Goal: Transaction & Acquisition: Purchase product/service

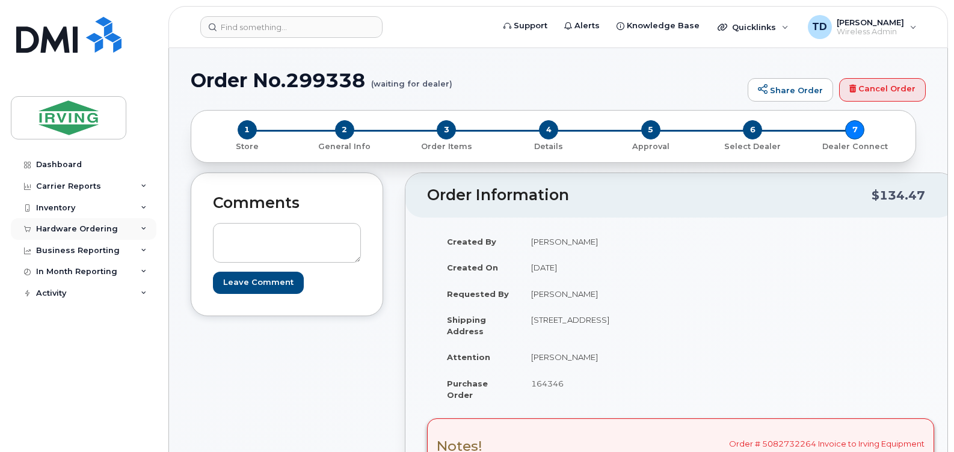
click at [143, 228] on icon at bounding box center [144, 229] width 6 height 6
click at [146, 210] on icon at bounding box center [144, 208] width 6 height 6
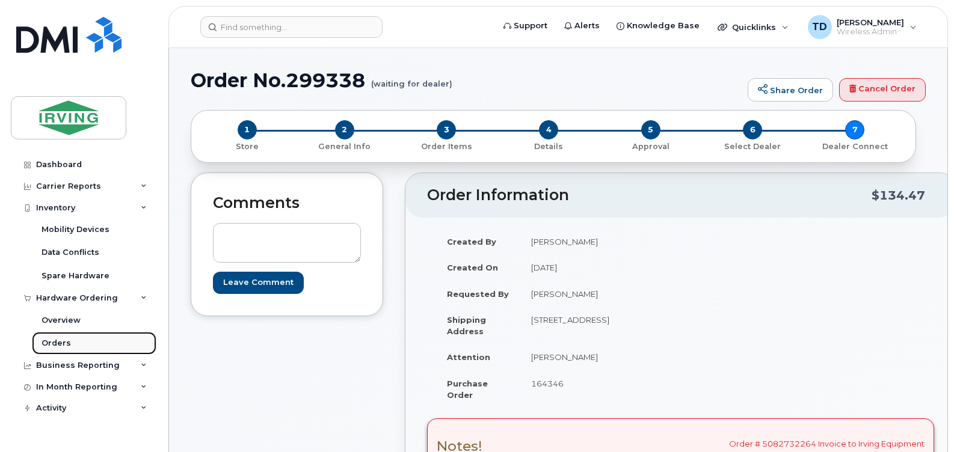
click at [75, 342] on link "Orders" at bounding box center [94, 343] width 125 height 23
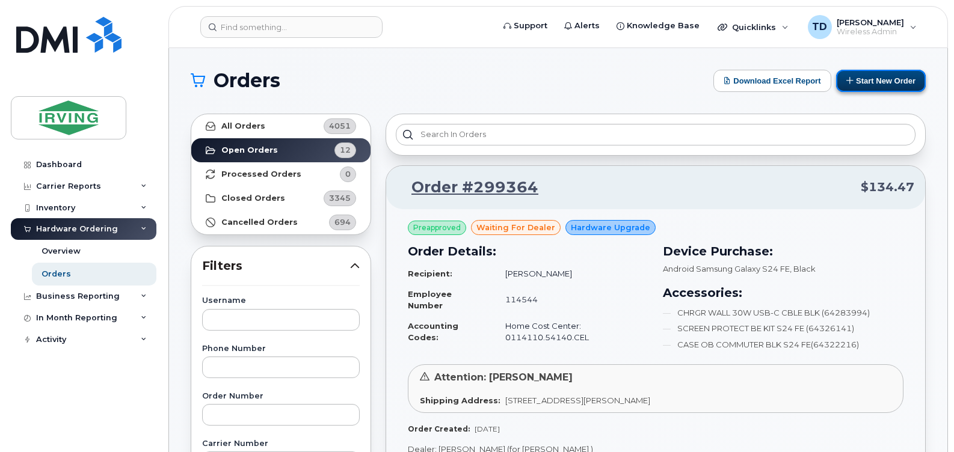
click at [886, 85] on button "Start New Order" at bounding box center [881, 81] width 90 height 22
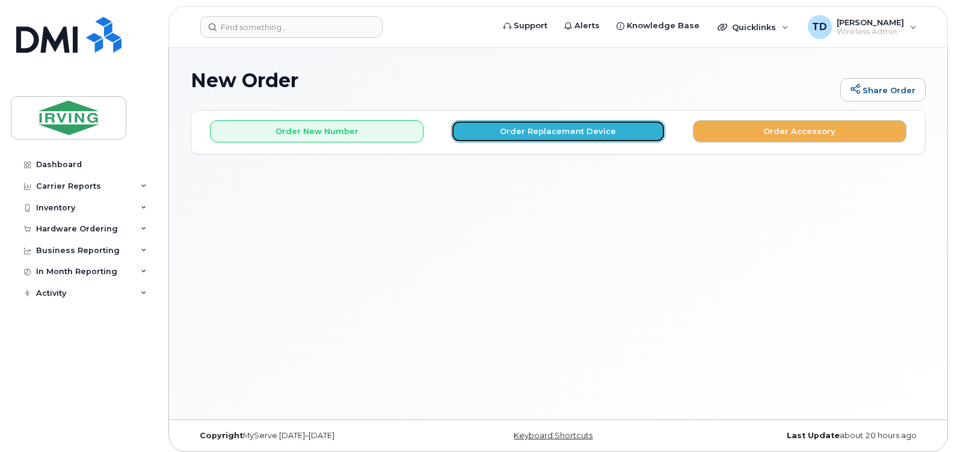
click at [555, 134] on button "Order Replacement Device" at bounding box center [558, 131] width 214 height 22
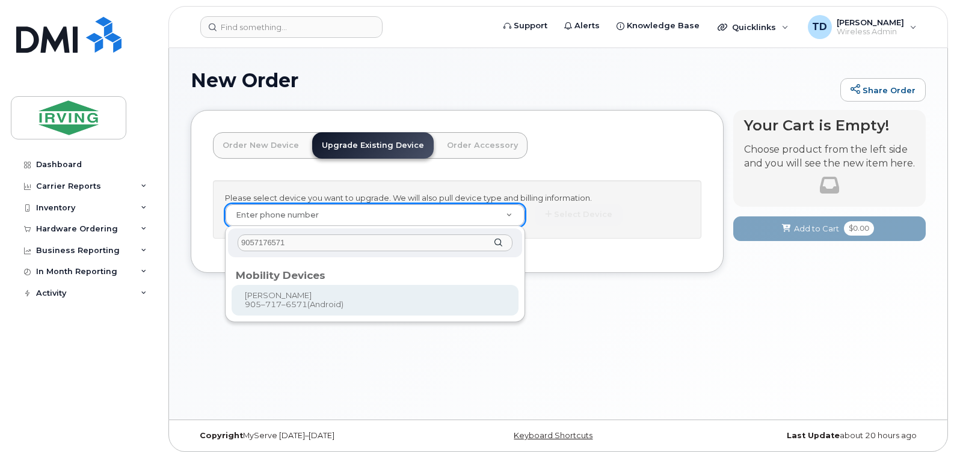
type input "9057176571"
type input "697416"
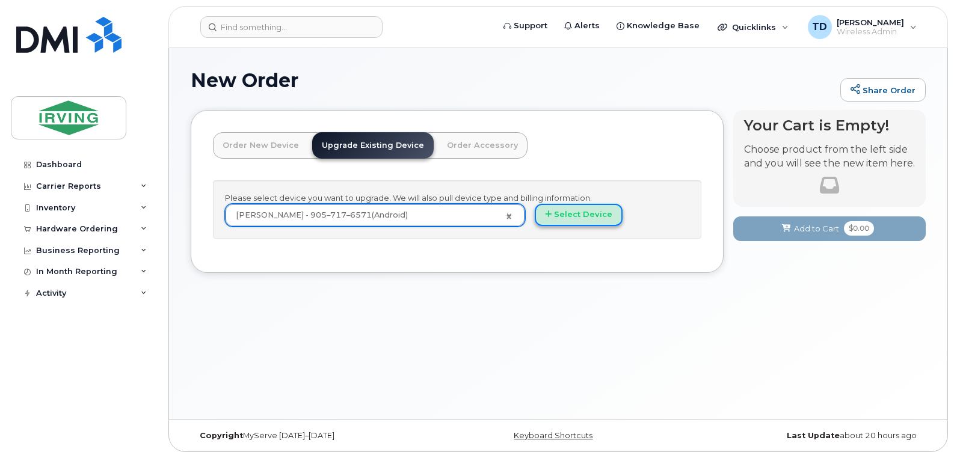
click at [574, 218] on button "Select Device" at bounding box center [579, 215] width 88 height 22
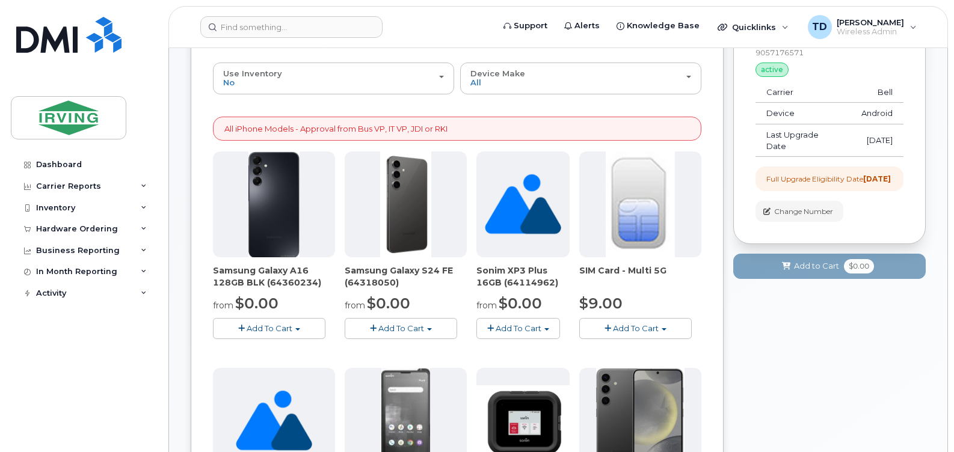
scroll to position [120, 0]
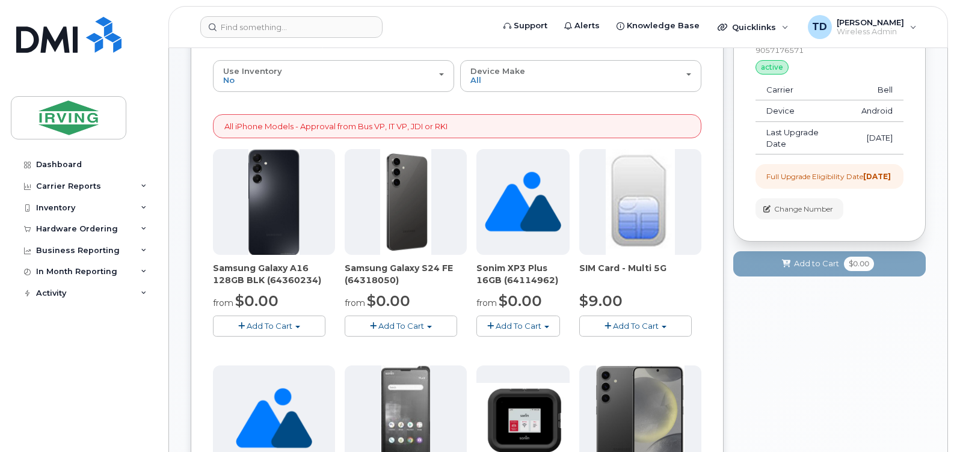
click at [401, 331] on button "Add To Cart" at bounding box center [401, 326] width 112 height 21
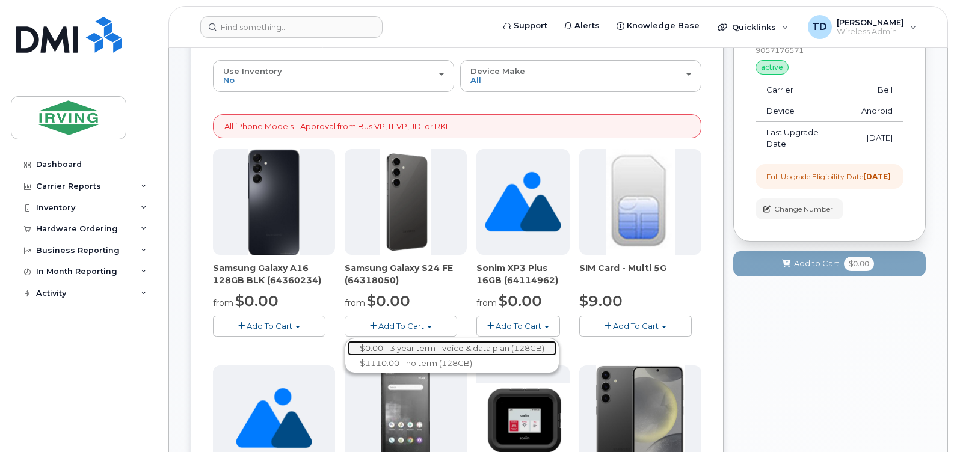
click at [405, 351] on link "$0.00 - 3 year term - voice & data plan (128GB)" at bounding box center [452, 348] width 209 height 15
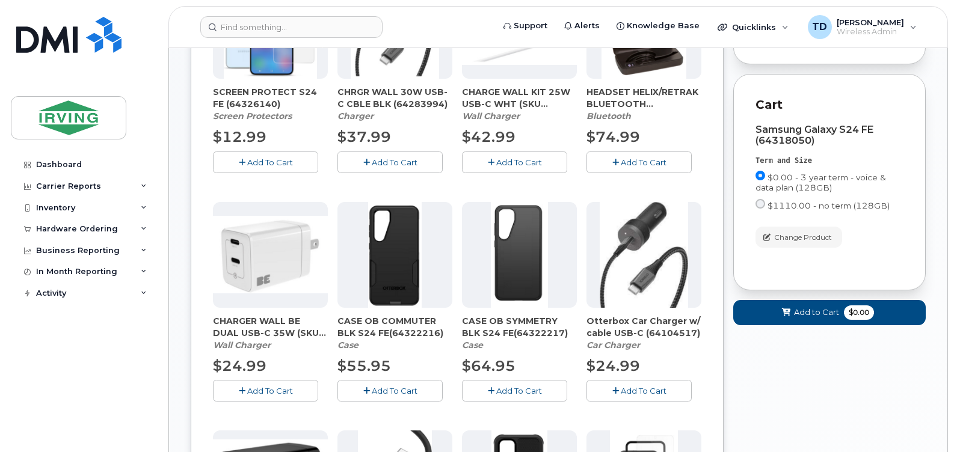
scroll to position [361, 0]
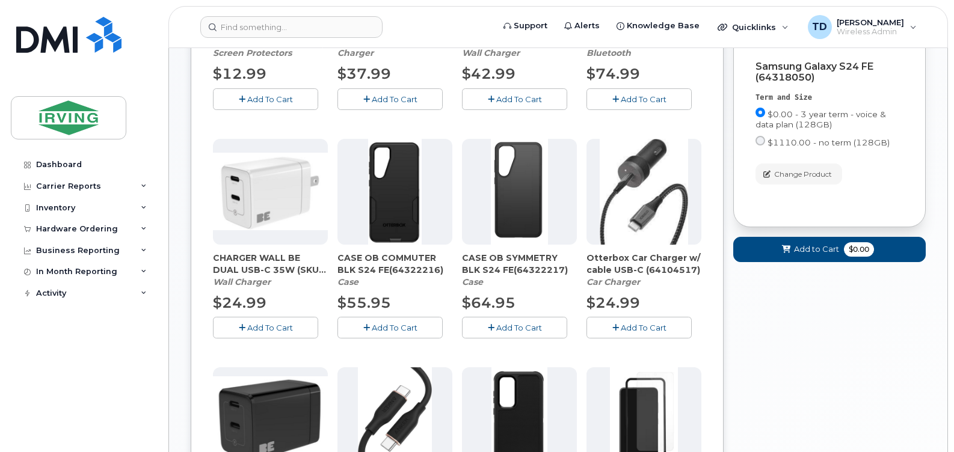
click at [392, 330] on span "Add To Cart" at bounding box center [395, 328] width 46 height 10
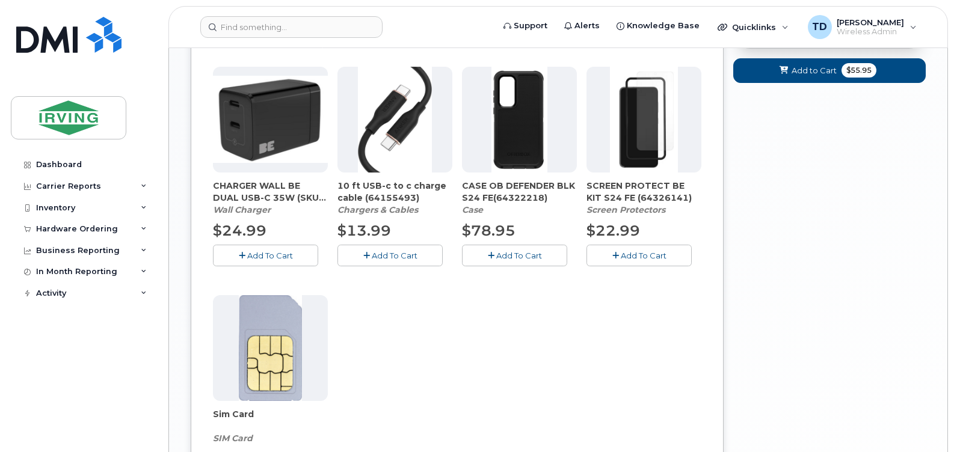
scroll to position [602, 0]
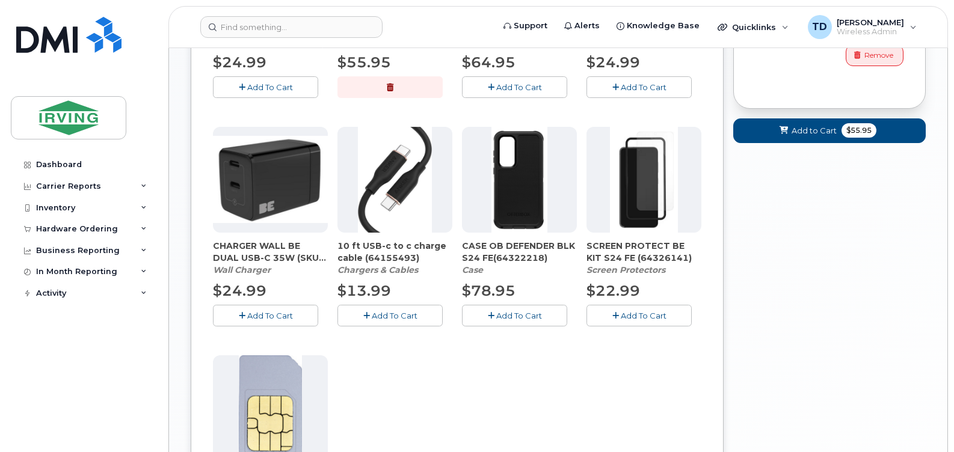
click at [270, 313] on span "Add To Cart" at bounding box center [270, 316] width 46 height 10
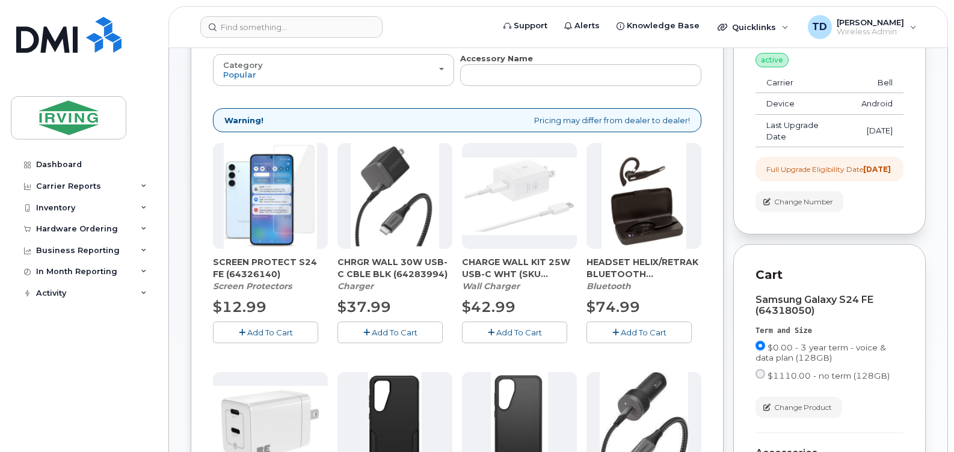
scroll to position [120, 0]
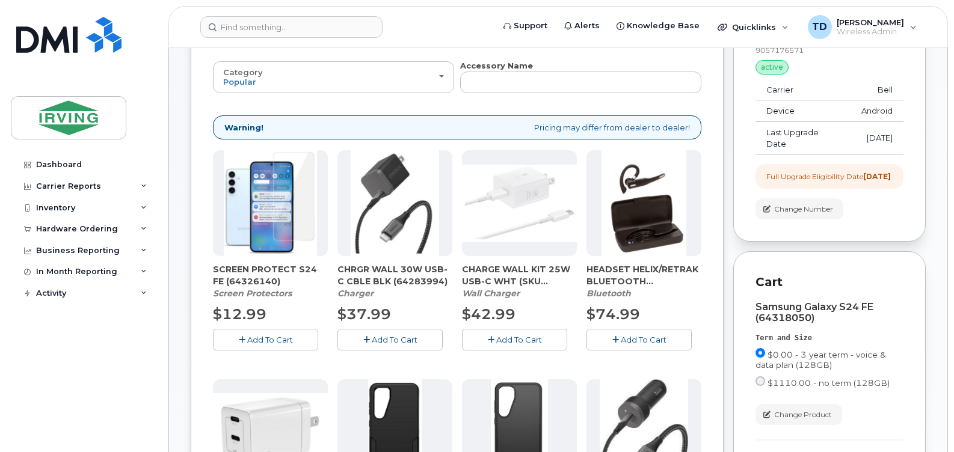
click at [251, 347] on button "Add To Cart" at bounding box center [265, 339] width 105 height 21
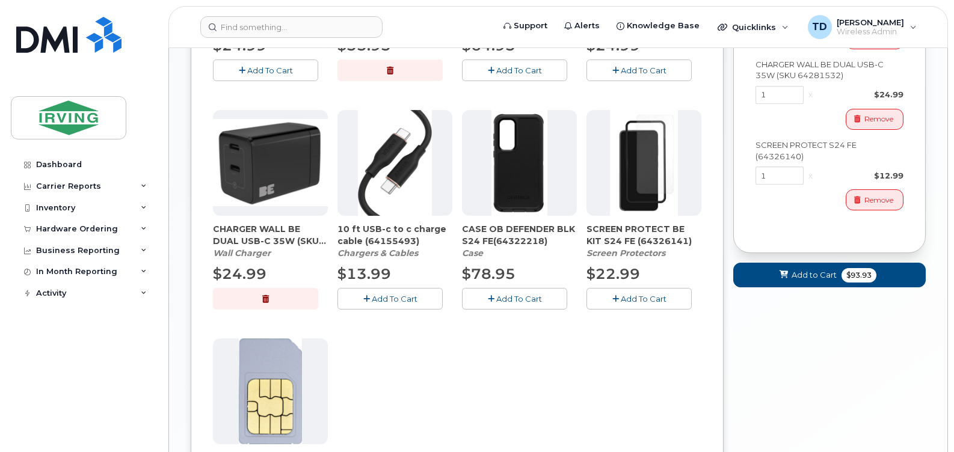
scroll to position [602, 0]
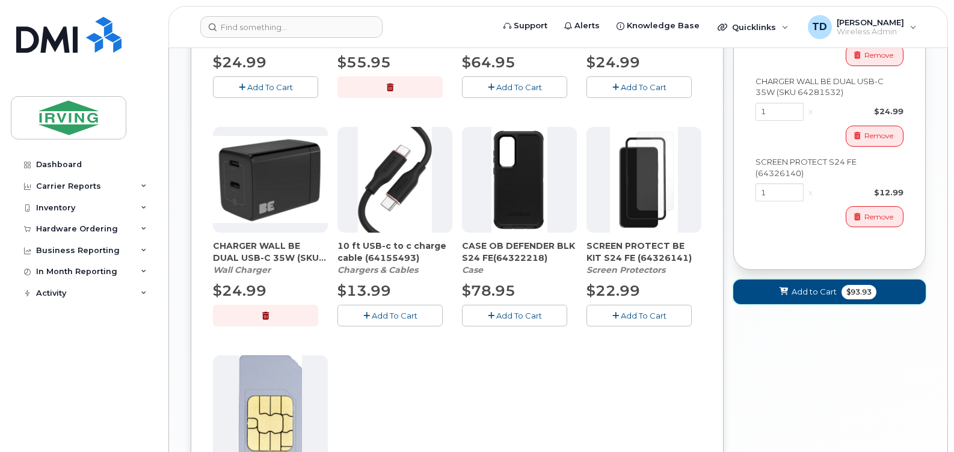
click at [812, 297] on span "Add to Cart" at bounding box center [814, 291] width 45 height 11
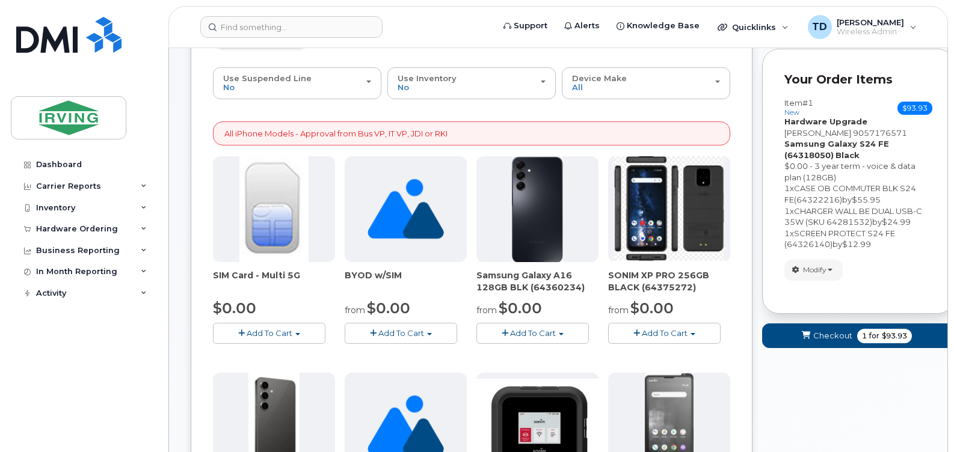
scroll to position [120, 0]
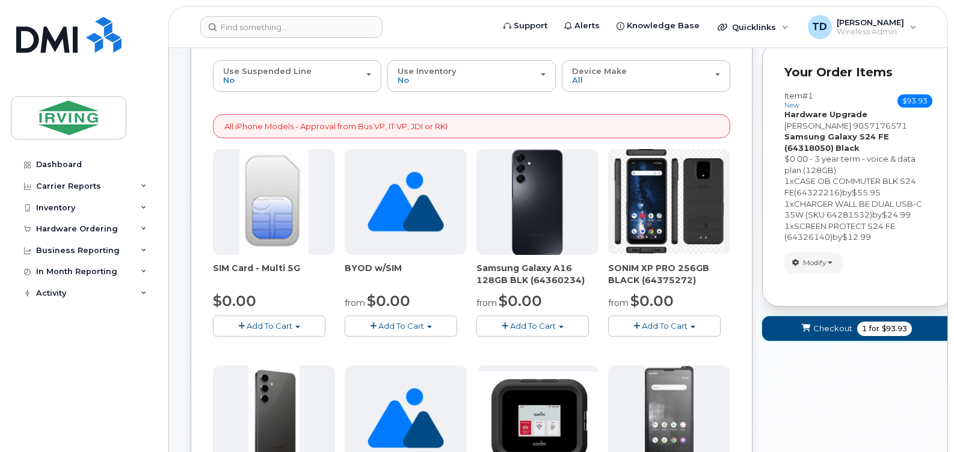
click at [844, 331] on span "Checkout" at bounding box center [832, 328] width 39 height 11
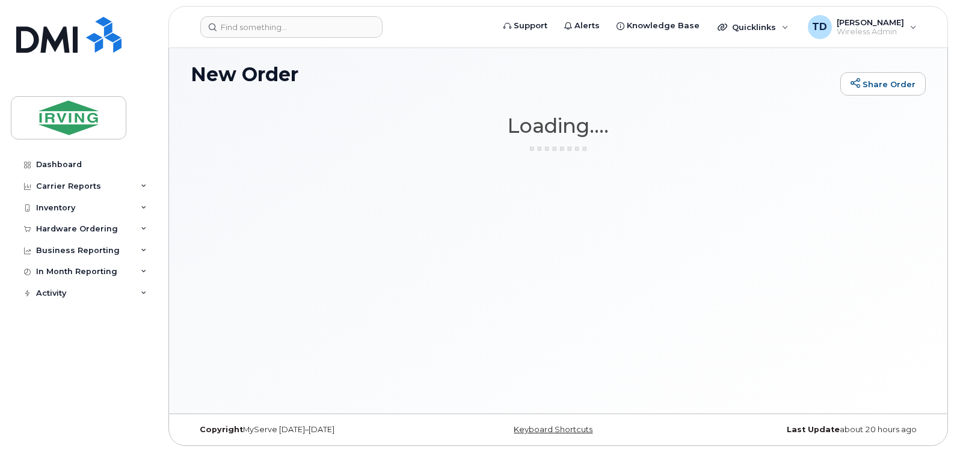
scroll to position [6, 0]
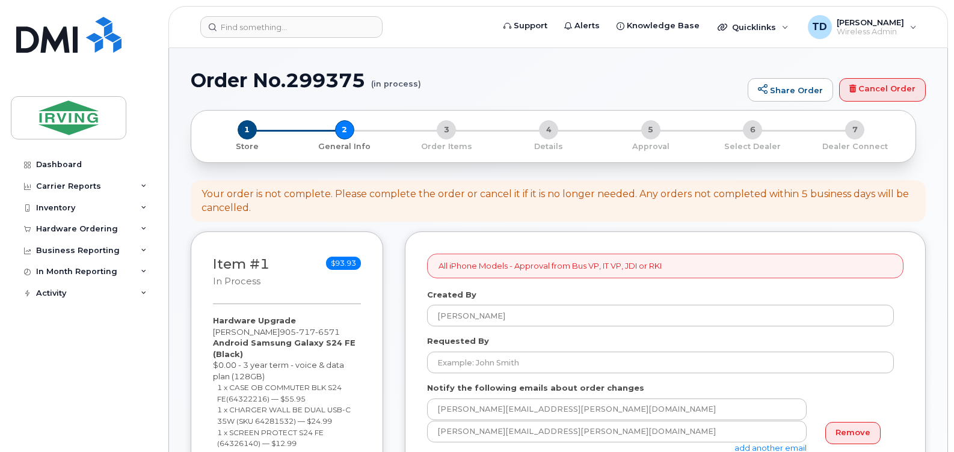
select select
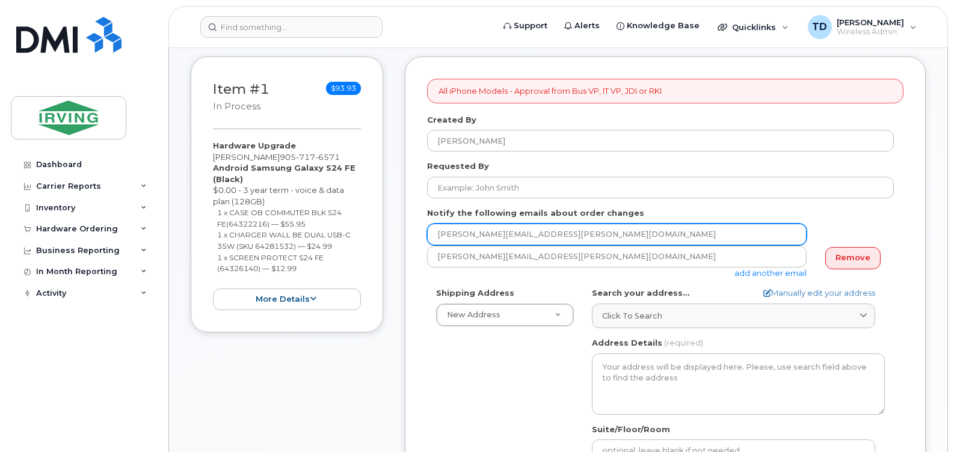
scroll to position [180, 0]
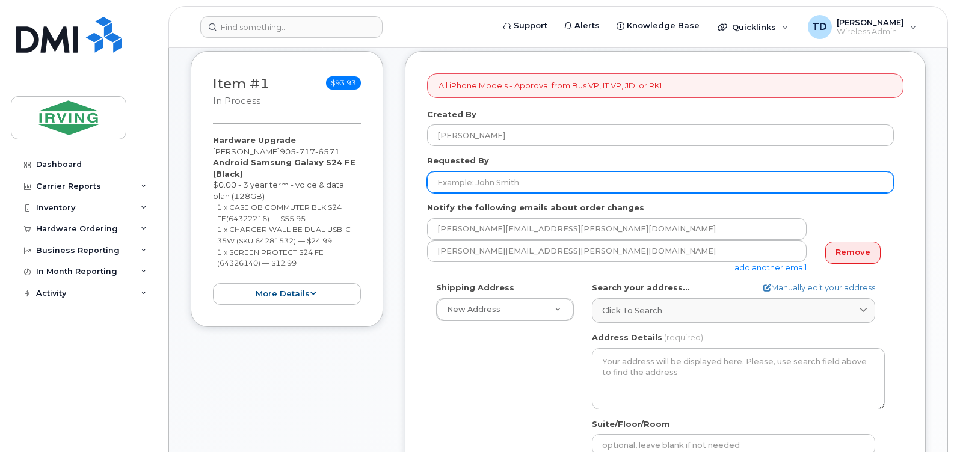
click at [481, 180] on input "Requested By" at bounding box center [660, 182] width 467 height 22
type input "[PERSON_NAME]"
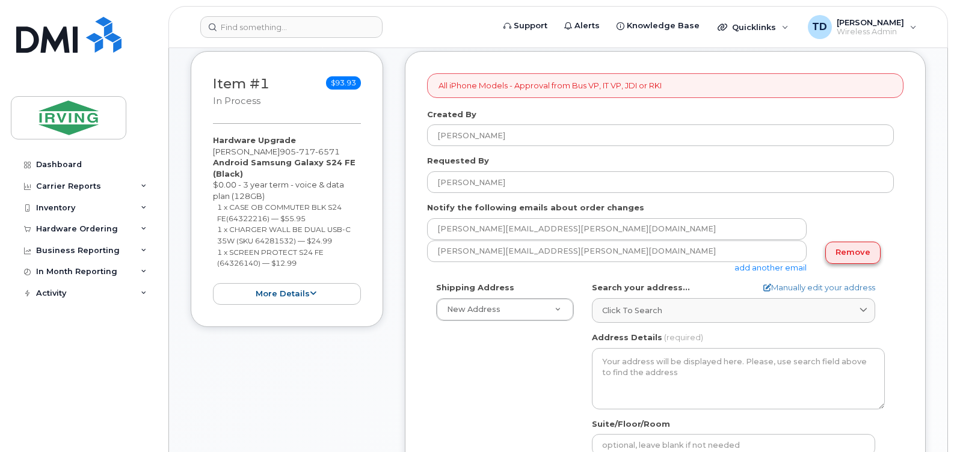
click at [844, 254] on link "Remove" at bounding box center [852, 253] width 55 height 22
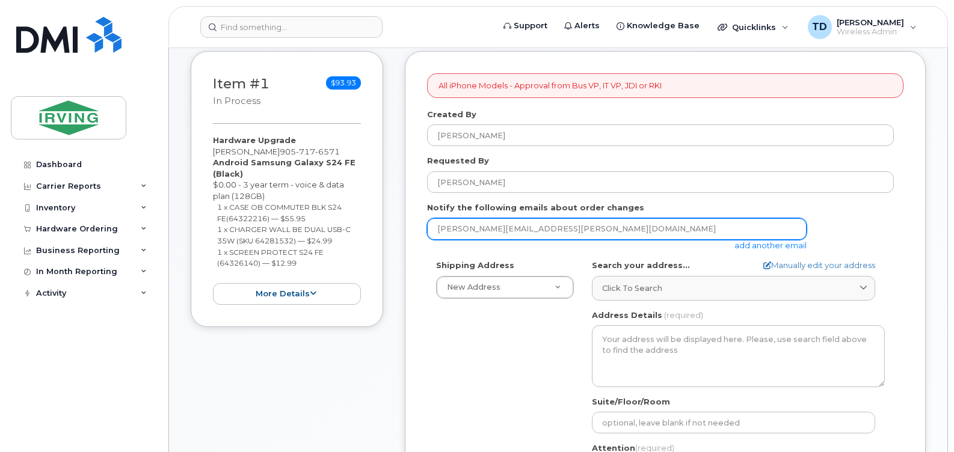
click at [527, 232] on input "[PERSON_NAME][EMAIL_ADDRESS][PERSON_NAME][DOMAIN_NAME]" at bounding box center [617, 229] width 380 height 22
click at [523, 229] on input "[PERSON_NAME][EMAIL_ADDRESS][PERSON_NAME][DOMAIN_NAME]" at bounding box center [617, 229] width 380 height 22
type input "jdiswitchboard@jdirving.com"
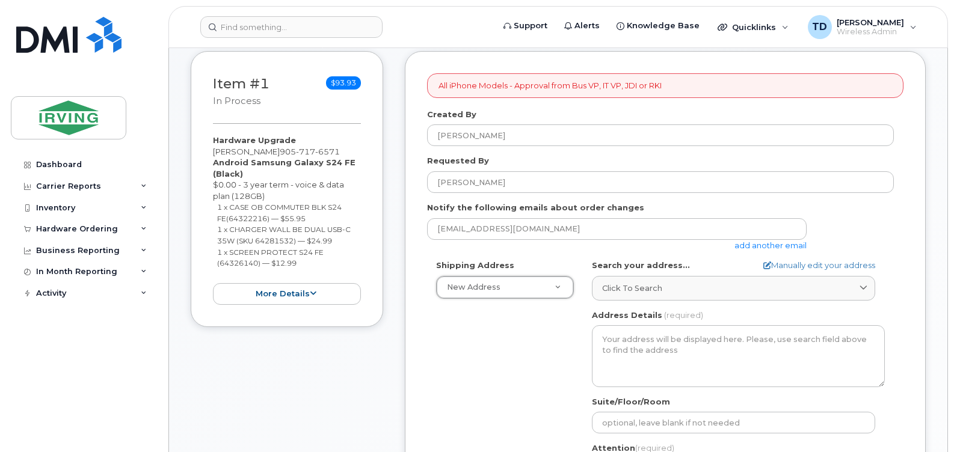
click at [496, 342] on div "Shipping Address New Address New Address 43 Atlantic St 632 Rue Principale 485 …" at bounding box center [660, 398] width 467 height 276
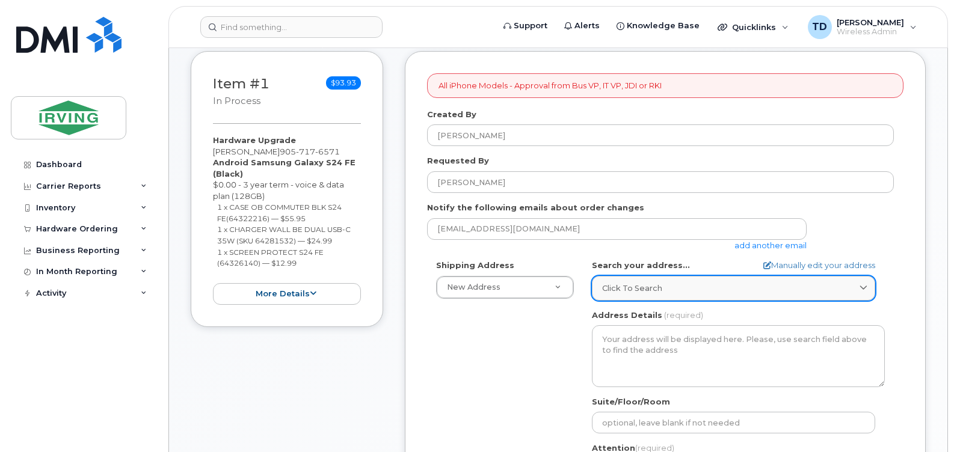
click at [618, 289] on span "Click to search" at bounding box center [632, 288] width 60 height 11
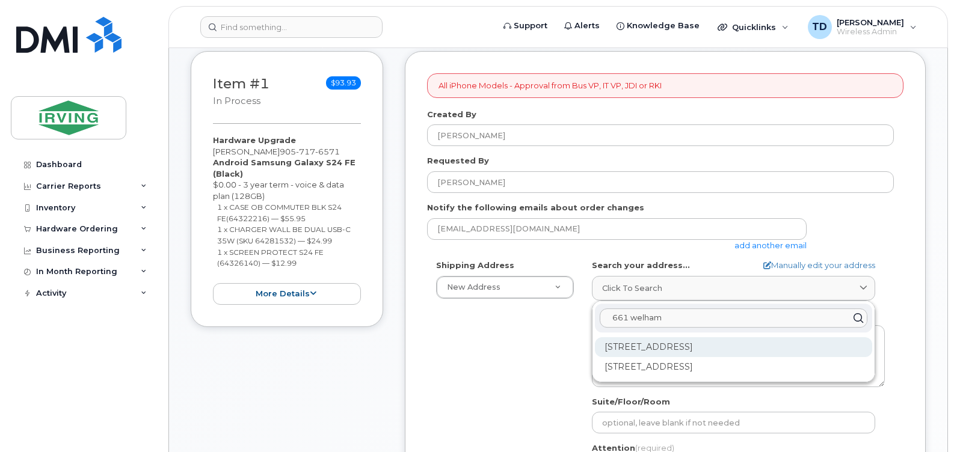
type input "661 welham"
click at [754, 345] on div "661 Welham Rd Barrie ON L4N 0B7" at bounding box center [733, 347] width 277 height 20
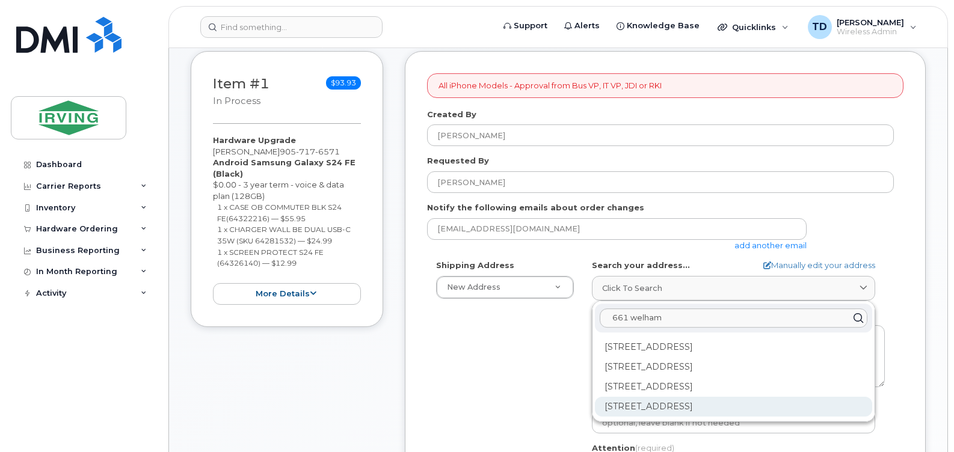
click at [629, 407] on div "5-661 Welham Rd Barrie ON L4N 0B7" at bounding box center [733, 407] width 277 height 20
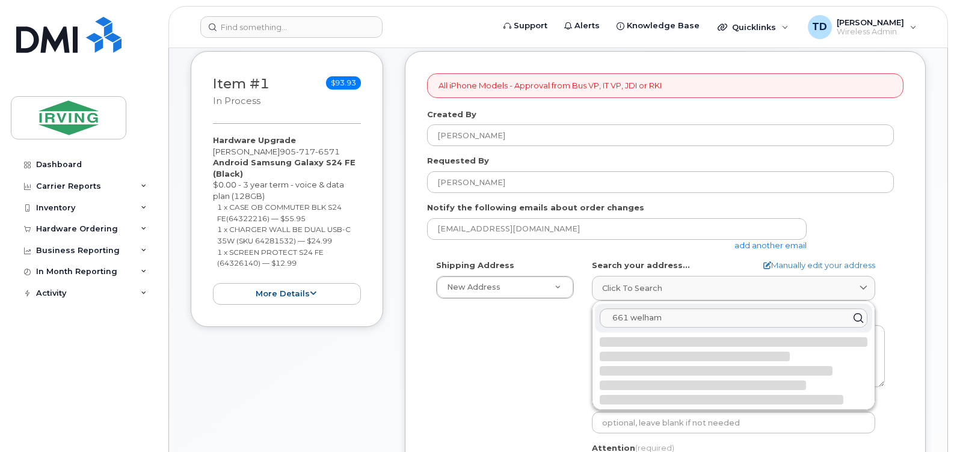
select select
type textarea "5-661 Welham Rd BARRIE ON L4N 0B7 CANADA"
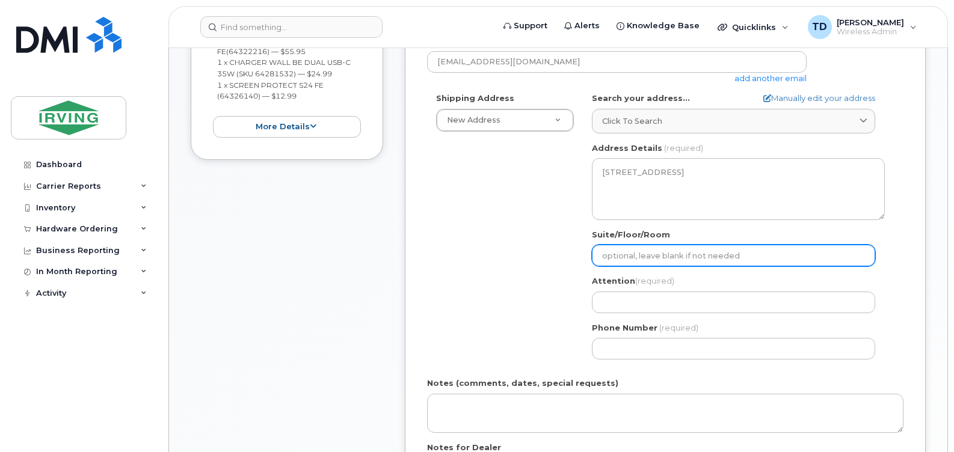
scroll to position [361, 0]
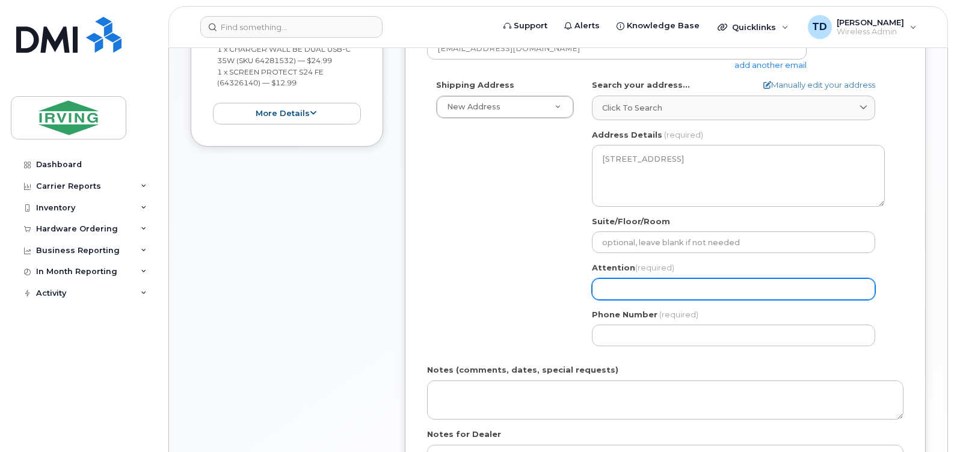
click at [634, 290] on input "Attention (required)" at bounding box center [733, 290] width 283 height 22
select select
type input "M"
select select
type input "Mi"
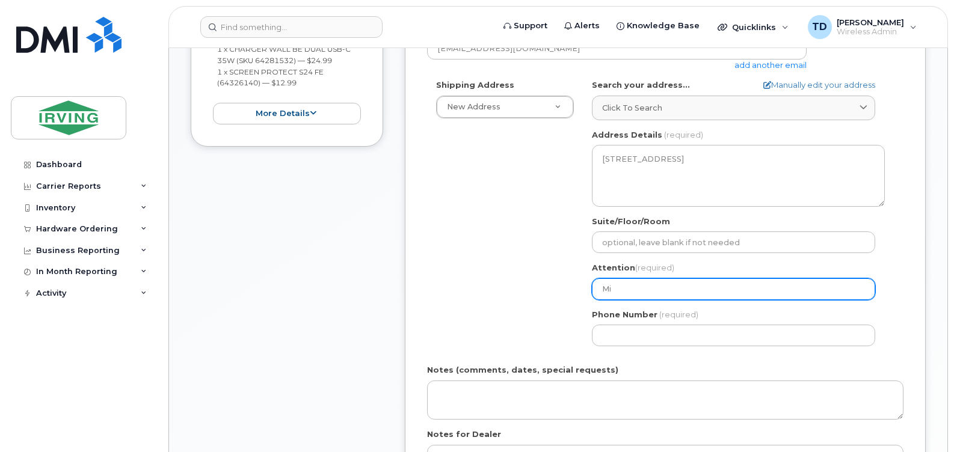
select select
type input "Mic"
select select
type input "Mich"
select select
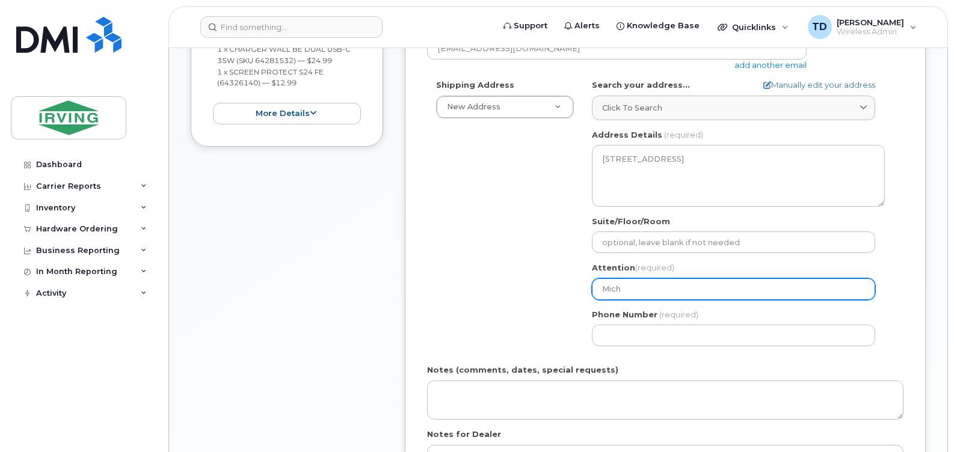
type input "Micha"
select select
type input "Michae"
select select
type input "Michaerl"
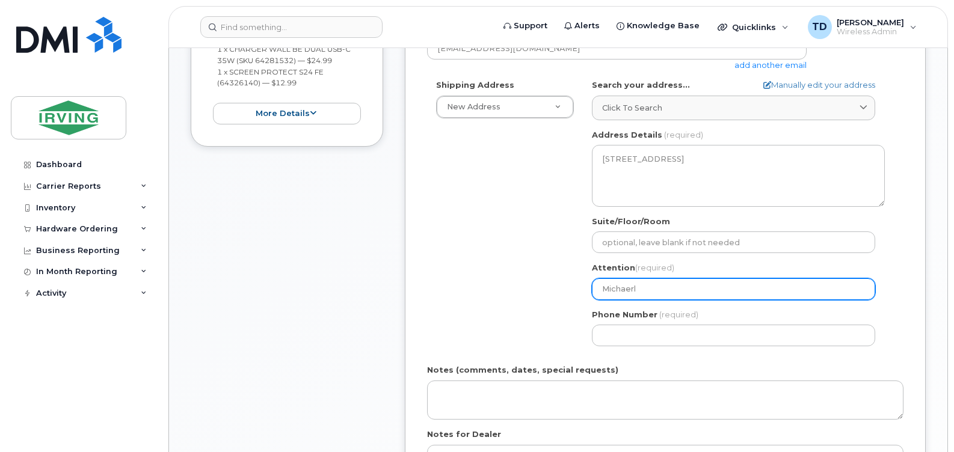
select select
type input "Michaerl"
select select
type input "Michaer"
select select
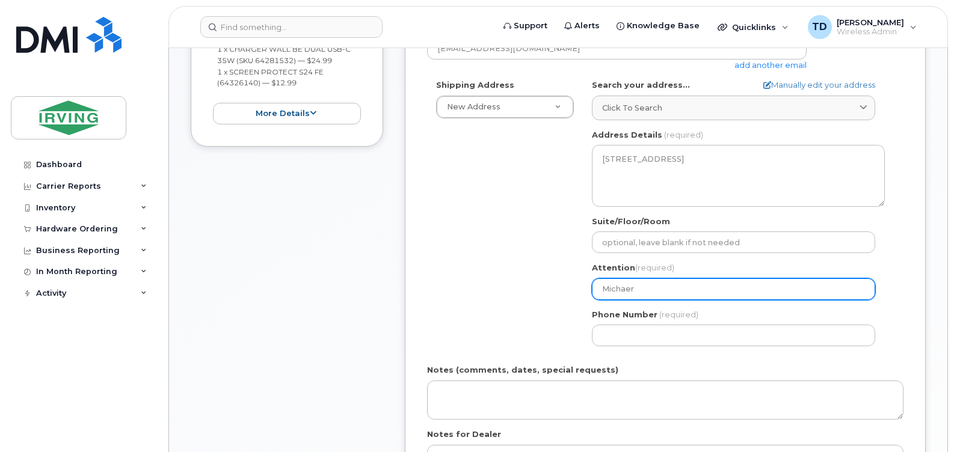
type input "Michae"
select select
type input "Michael"
select select
type input "Michael M"
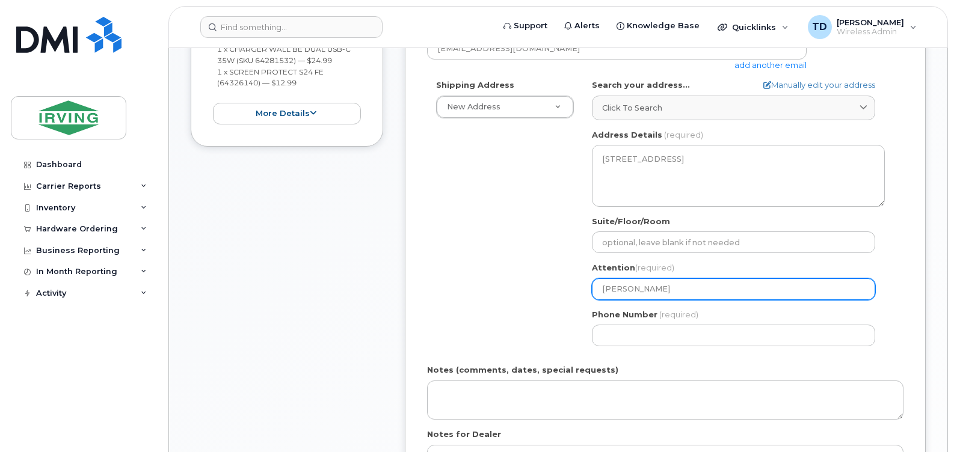
select select
type input "Michael Mo"
select select
type input "Michael Mor"
select select
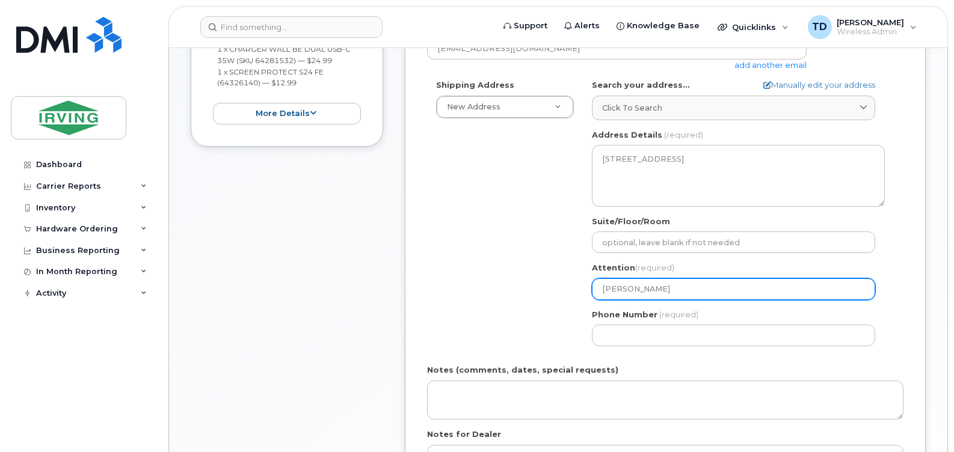
type input "Michael Morg"
select select
type input "Michael Morga"
select select
type input "[PERSON_NAME]"
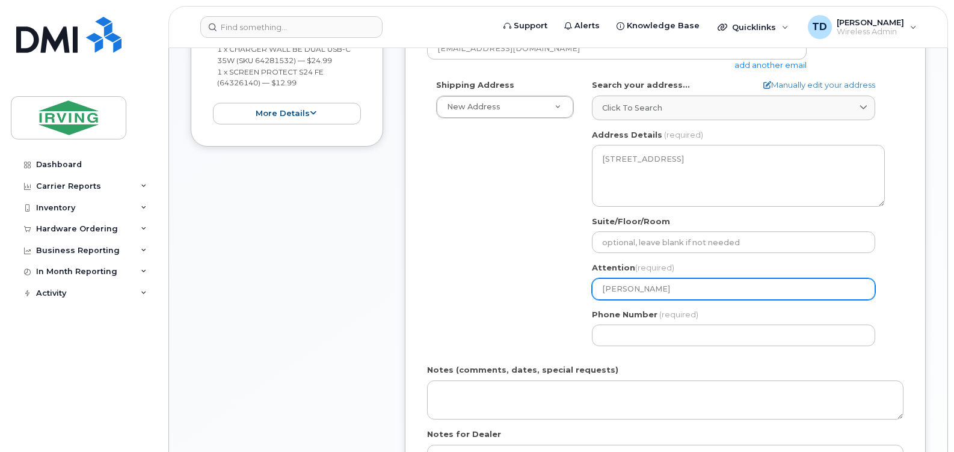
select select
type input "Michael Morgan,"
select select
type input "[PERSON_NAME]"
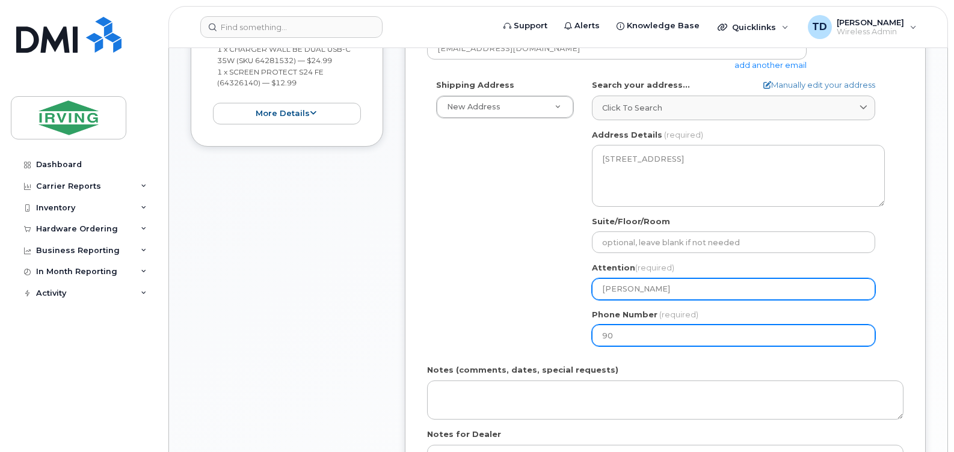
type input "905"
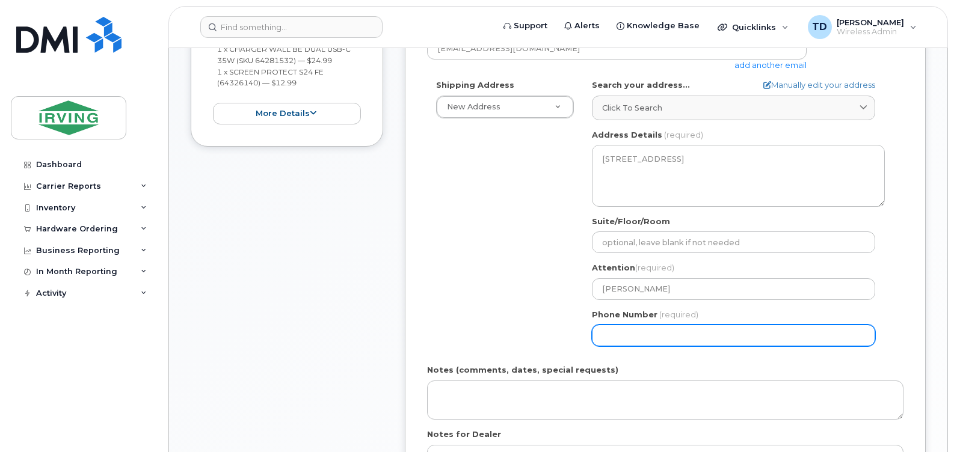
click at [464, 294] on div "Shipping Address New Address New Address 43 Atlantic St 632 Rue Principale 485 …" at bounding box center [660, 217] width 467 height 276
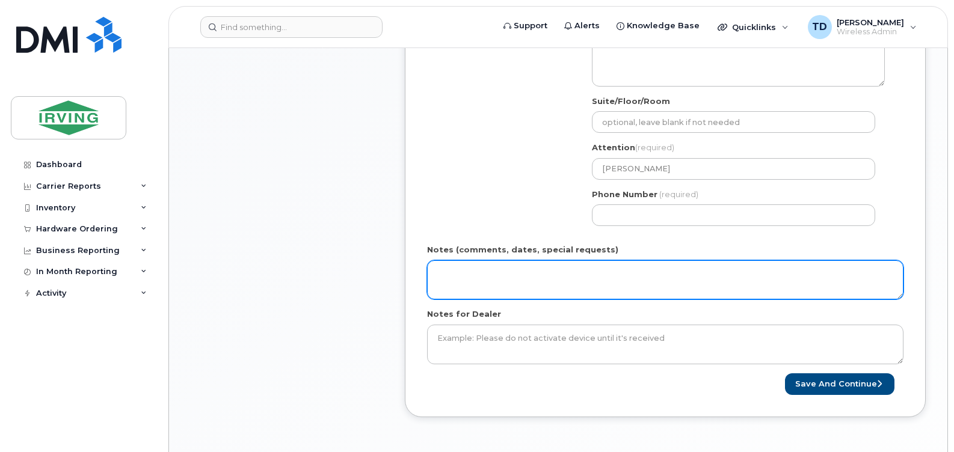
click at [567, 278] on textarea "Notes (comments, dates, special requests)" at bounding box center [665, 280] width 476 height 40
click at [527, 270] on textarea "Order #" at bounding box center [665, 280] width 476 height 40
type textarea "Order # 5082742350 Invoice to RST"
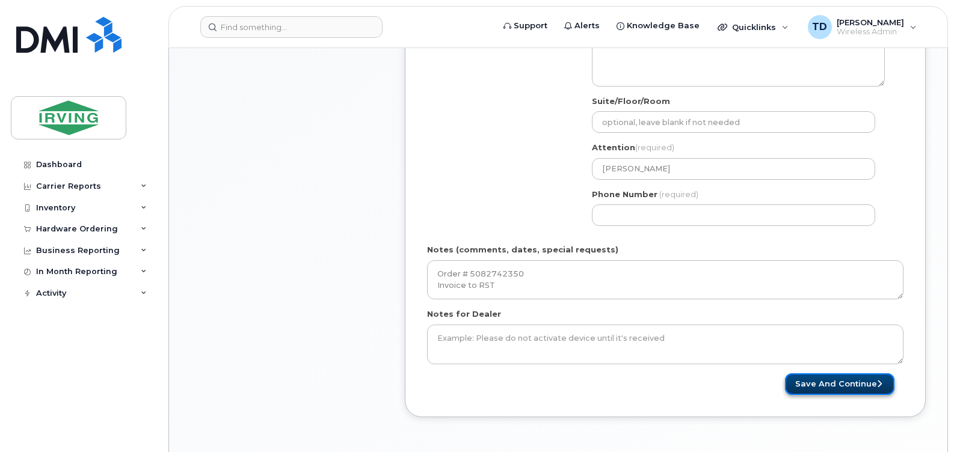
click at [812, 380] on button "Save and Continue" at bounding box center [839, 385] width 109 height 22
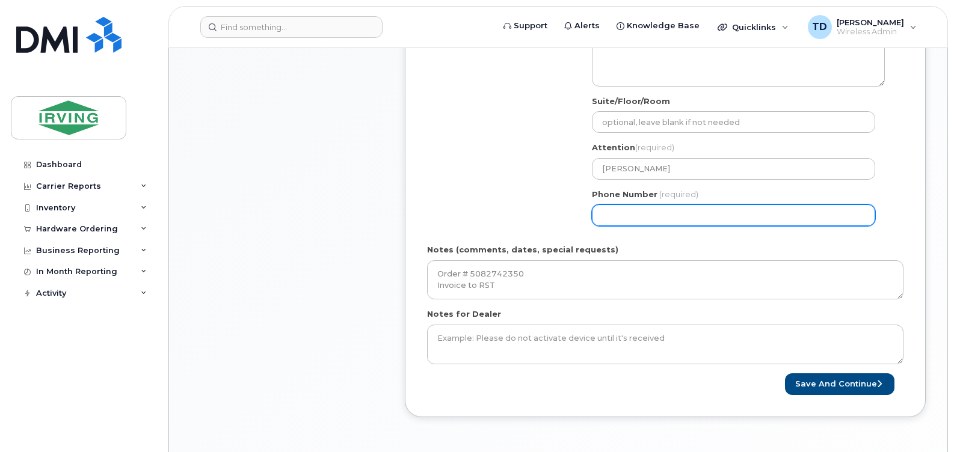
click at [691, 216] on input "Phone Number" at bounding box center [733, 216] width 283 height 22
type input "905717657"
select select
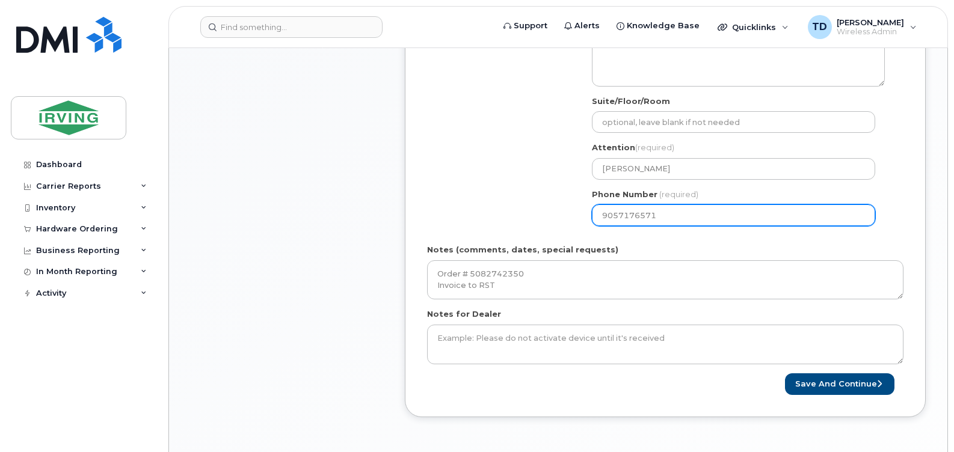
type input "9057176571"
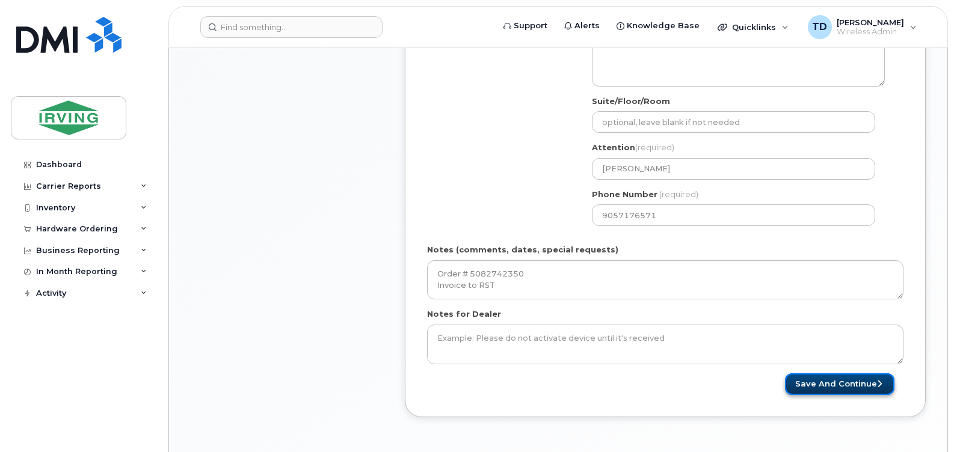
click at [823, 386] on button "Save and Continue" at bounding box center [839, 385] width 109 height 22
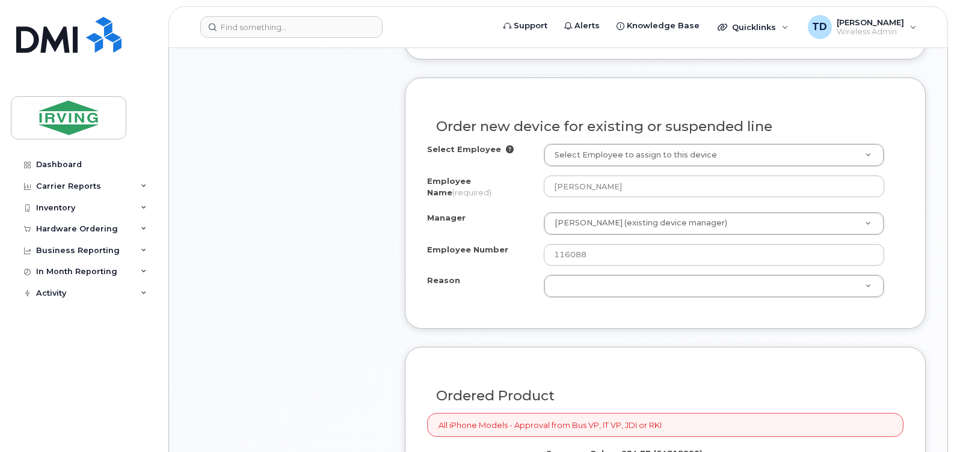
scroll to position [662, 0]
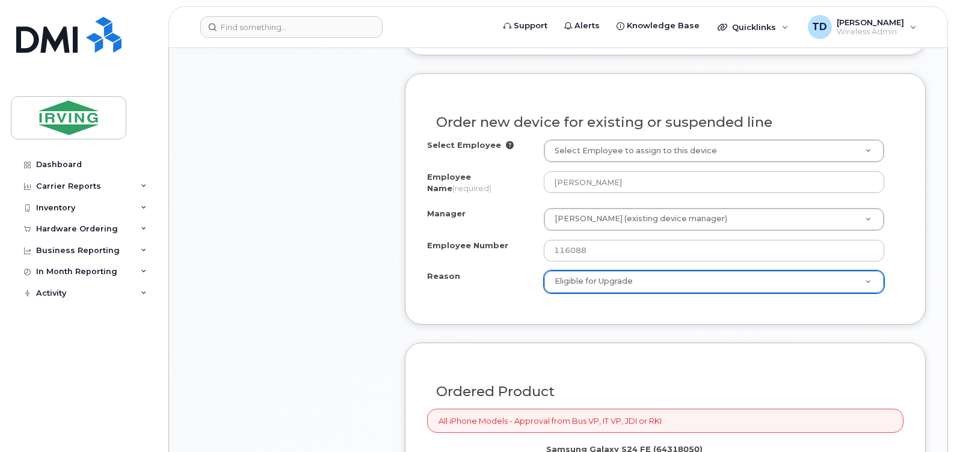
select select "eligible_for_upgrade"
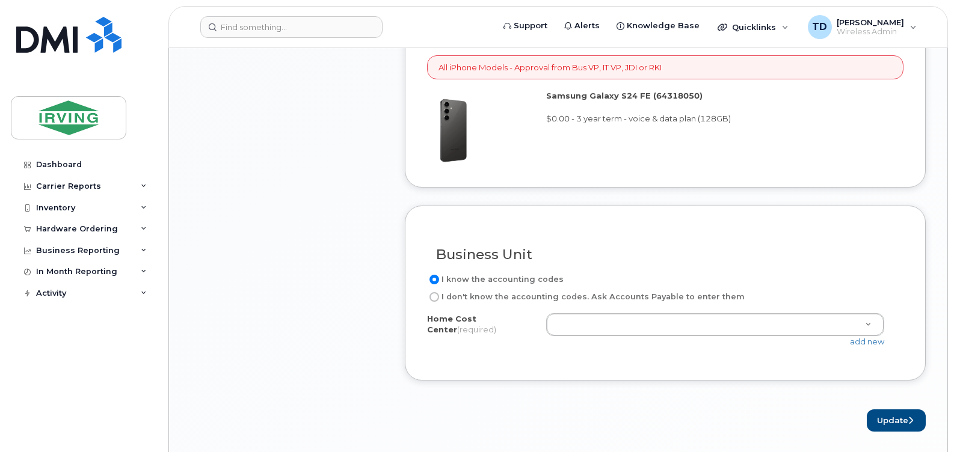
scroll to position [1023, 0]
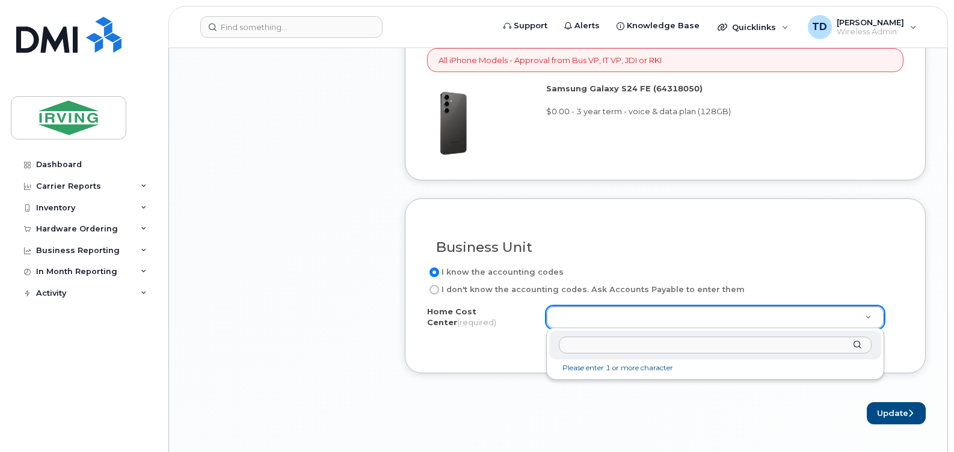
paste input "118335.63748"
type input "118335.63748"
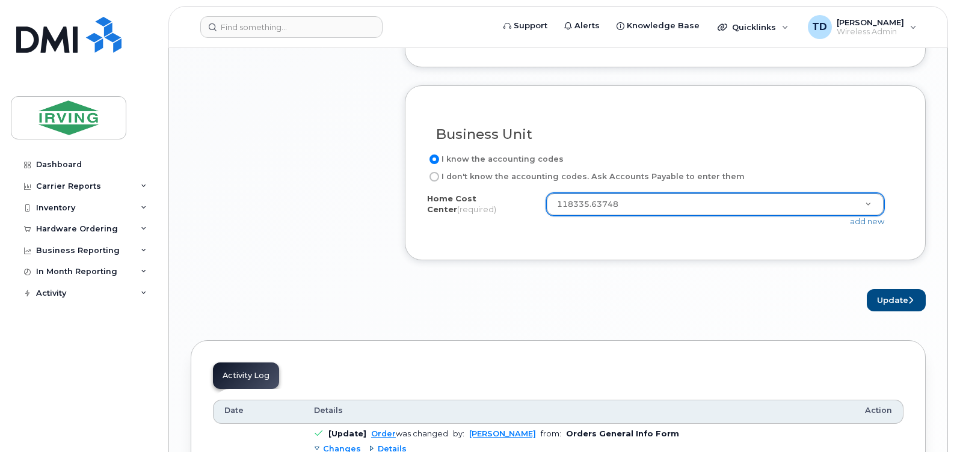
scroll to position [1143, 0]
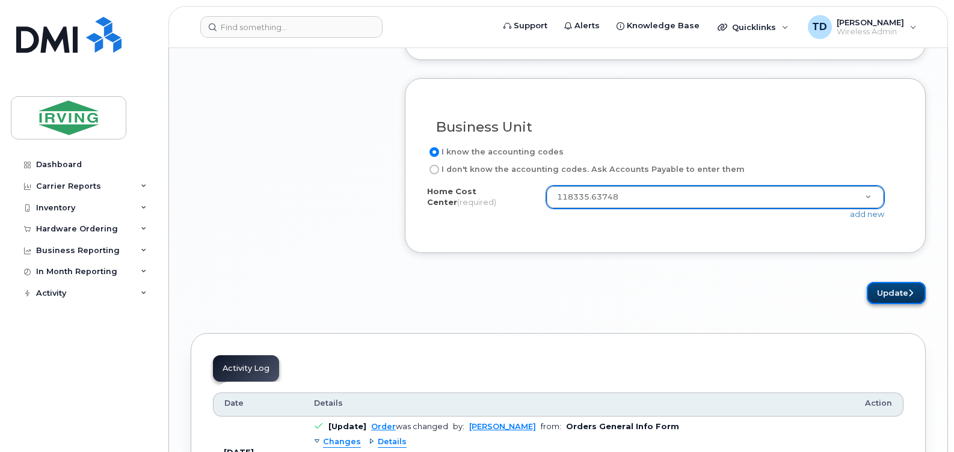
click at [889, 291] on button "Update" at bounding box center [896, 293] width 59 height 22
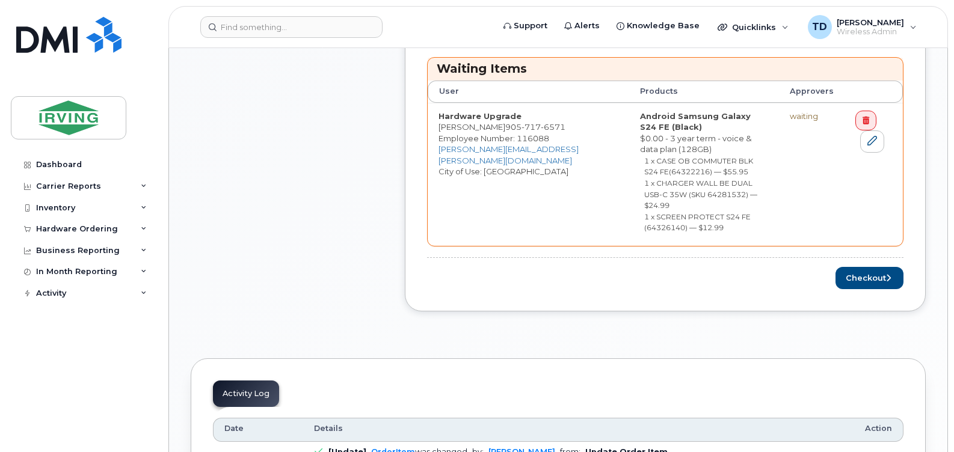
scroll to position [782, 0]
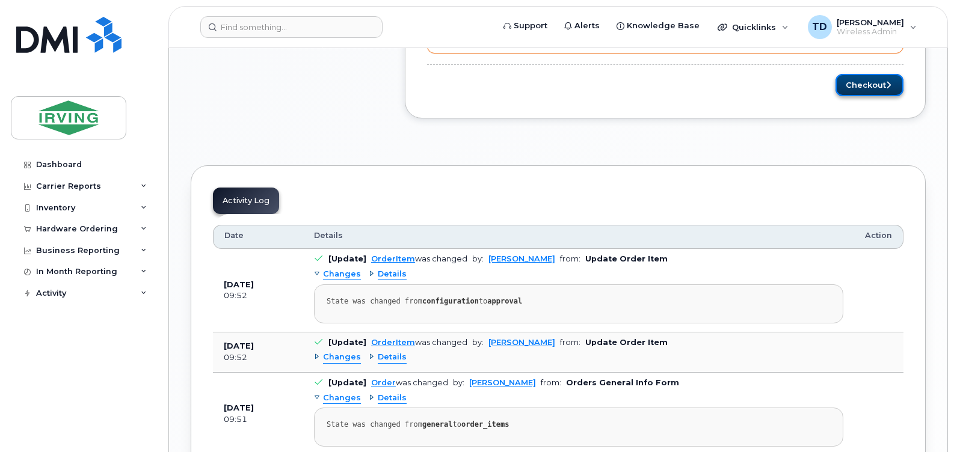
click at [869, 74] on button "Checkout" at bounding box center [870, 85] width 68 height 22
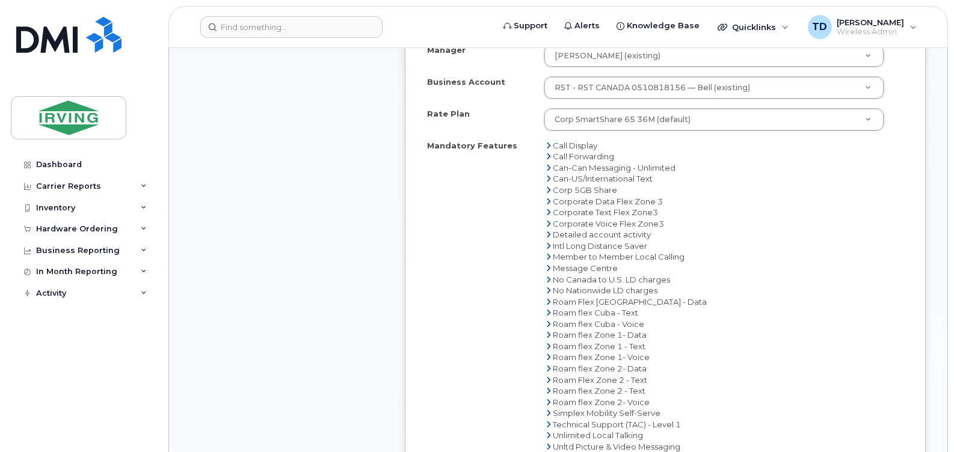
scroll to position [842, 0]
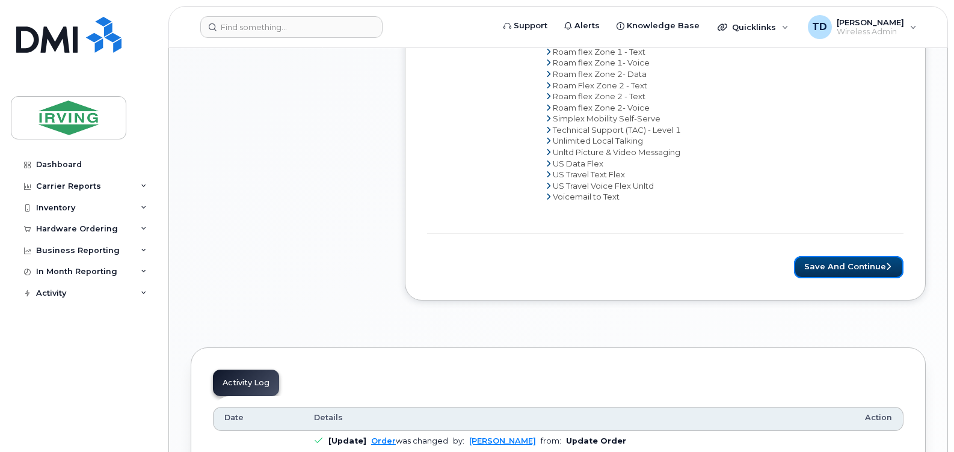
drag, startPoint x: 822, startPoint y: 265, endPoint x: 955, endPoint y: 287, distance: 135.4
click at [822, 265] on button "Save and Continue" at bounding box center [848, 267] width 109 height 22
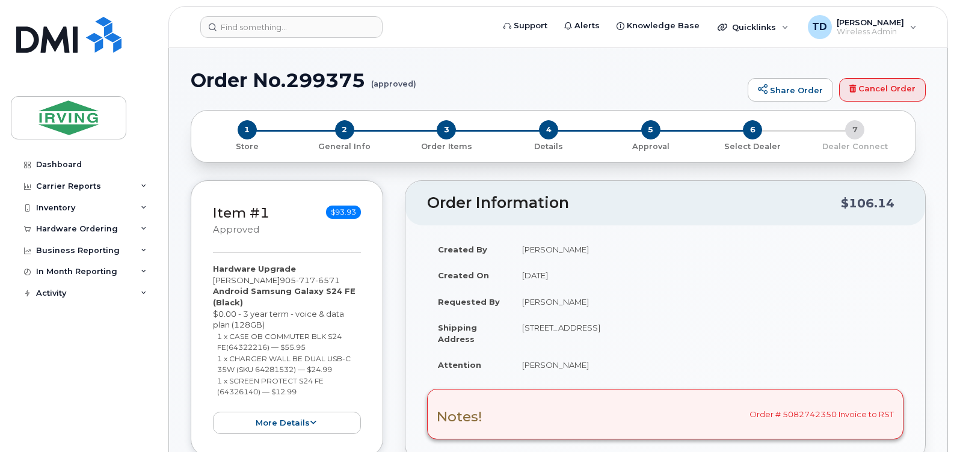
radio input "true"
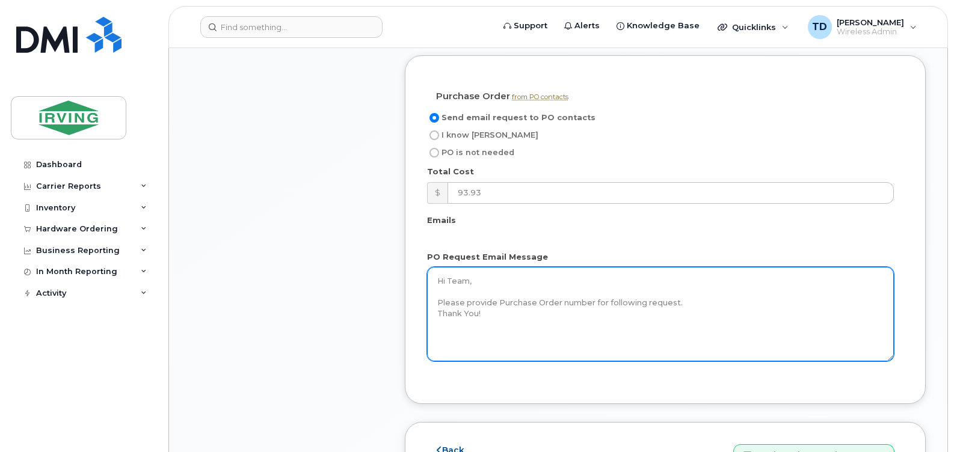
scroll to position [1203, 0]
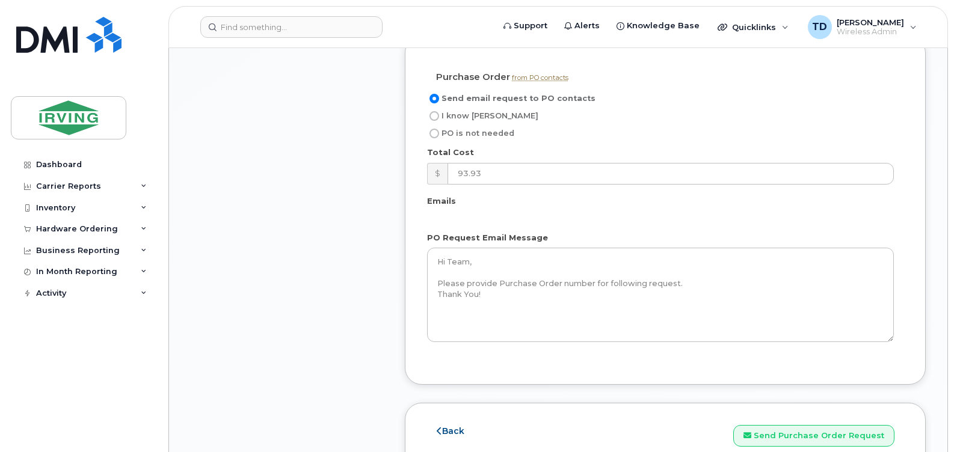
click at [466, 120] on span "I know [PERSON_NAME]" at bounding box center [490, 115] width 97 height 9
click at [439, 121] on input "I know [PERSON_NAME]" at bounding box center [435, 116] width 10 height 10
radio input "true"
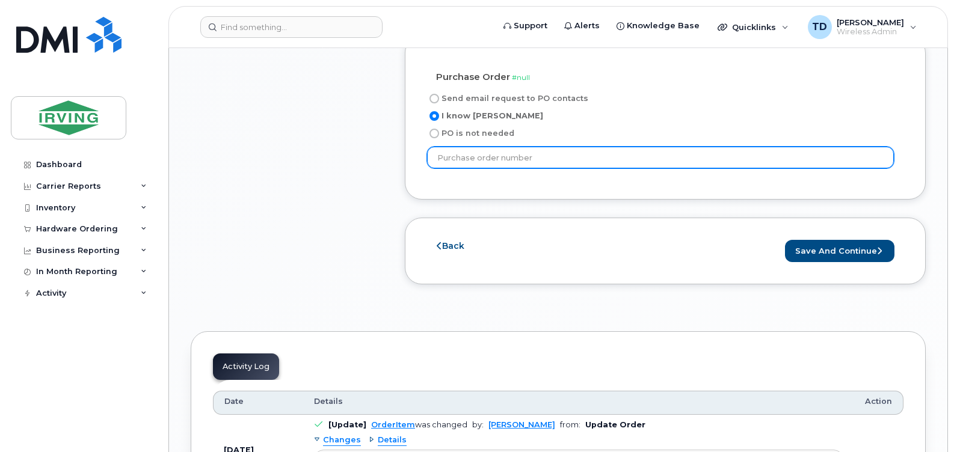
click at [479, 168] on input "text" at bounding box center [660, 158] width 467 height 22
click at [470, 168] on input "text" at bounding box center [660, 158] width 467 height 22
paste input "18174"
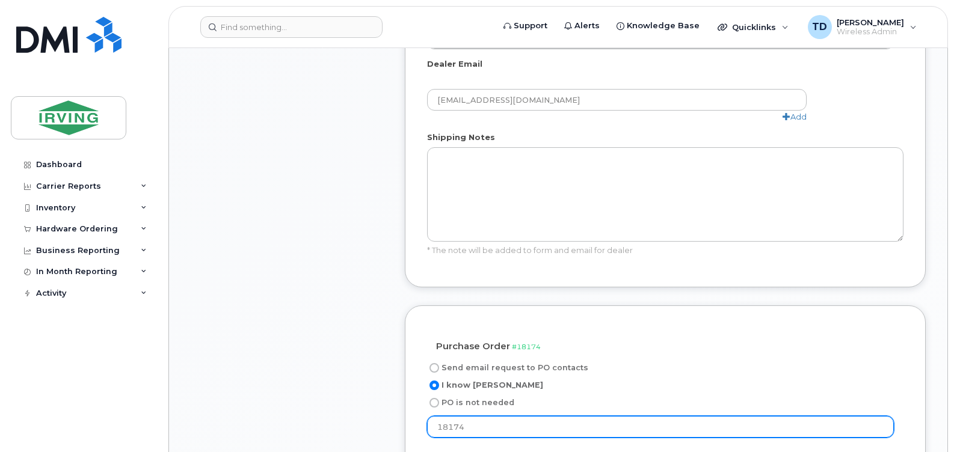
scroll to position [1143, 0]
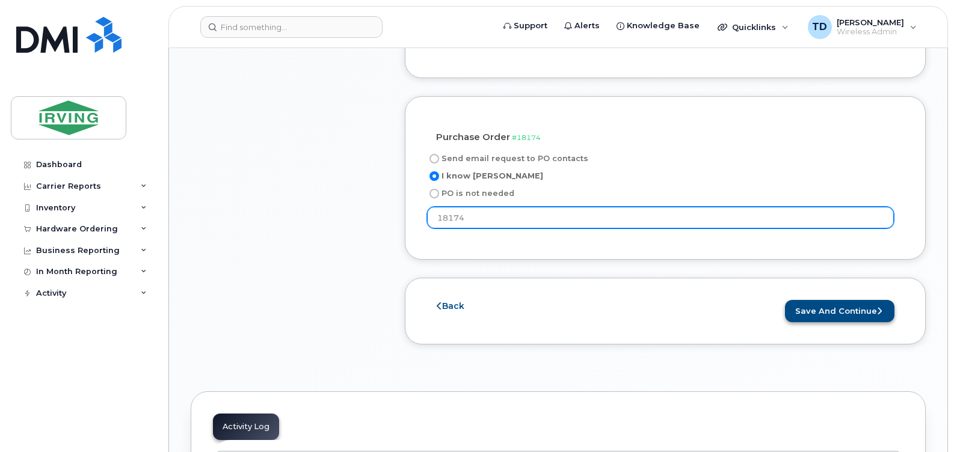
type input "18174"
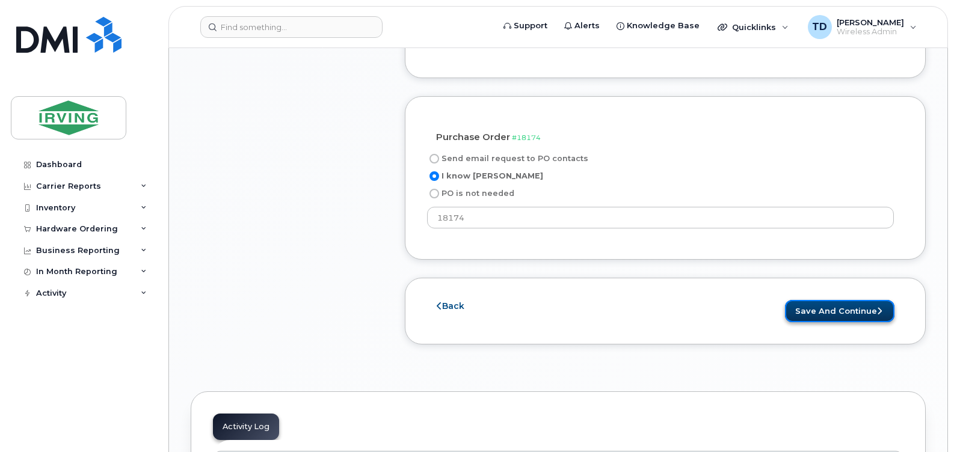
click at [843, 322] on button "Save and Continue" at bounding box center [839, 311] width 109 height 22
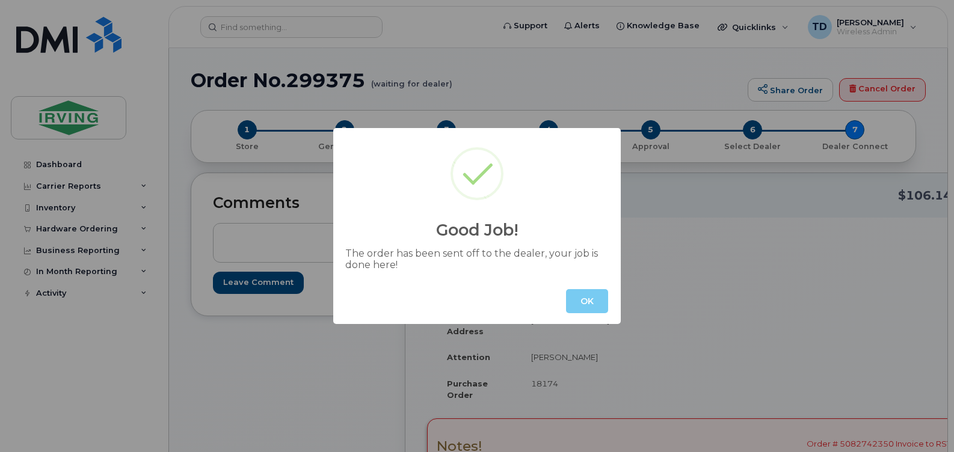
click at [598, 307] on button "OK" at bounding box center [587, 301] width 42 height 24
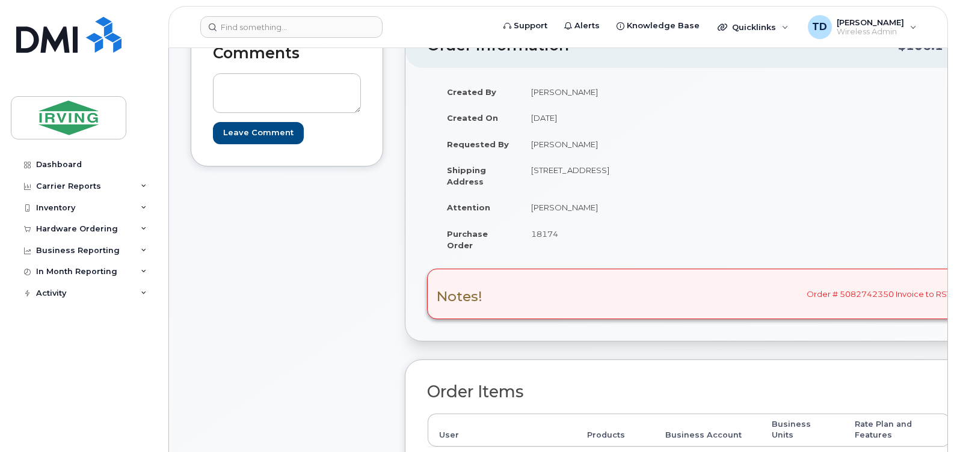
scroll to position [241, 0]
